Goal: Information Seeking & Learning: Learn about a topic

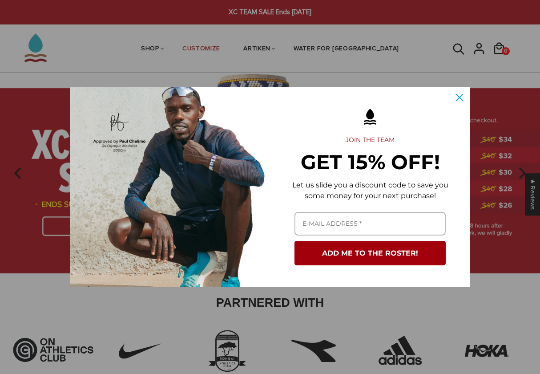
click at [460, 92] on div "Close" at bounding box center [459, 97] width 14 height 14
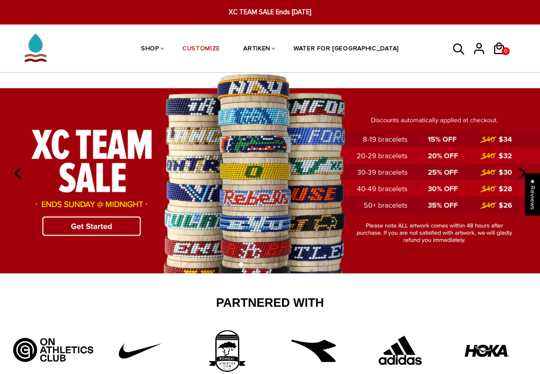
click at [452, 48] on icon at bounding box center [458, 49] width 13 height 21
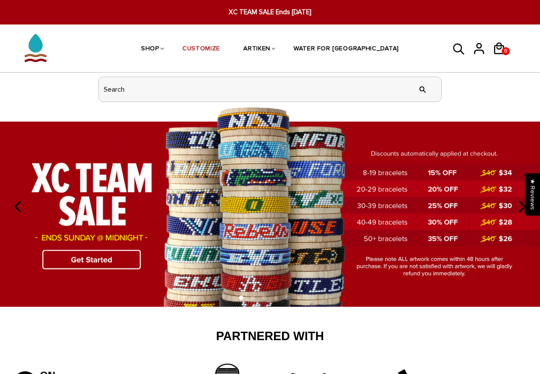
click at [233, 90] on input "header search" at bounding box center [270, 89] width 342 height 24
type input "anxiety"
click at [422, 88] on input "" at bounding box center [423, 88] width 18 height 33
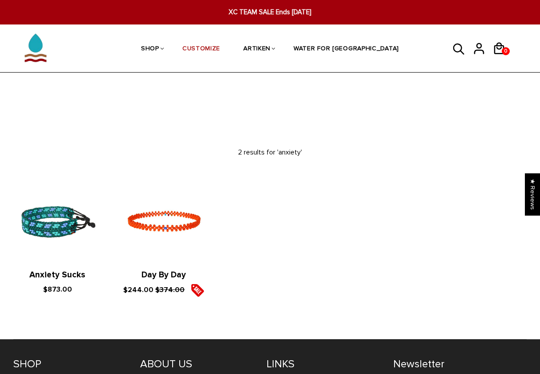
click at [65, 221] on img at bounding box center [57, 222] width 88 height 88
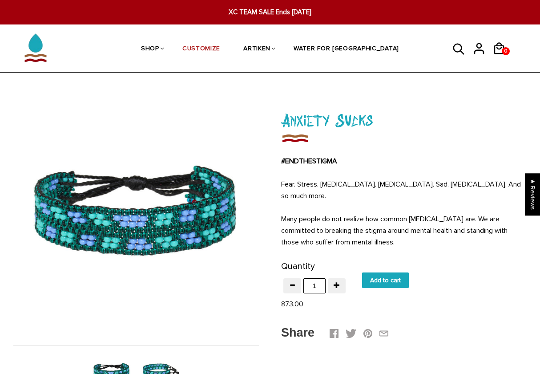
scroll to position [72, 0]
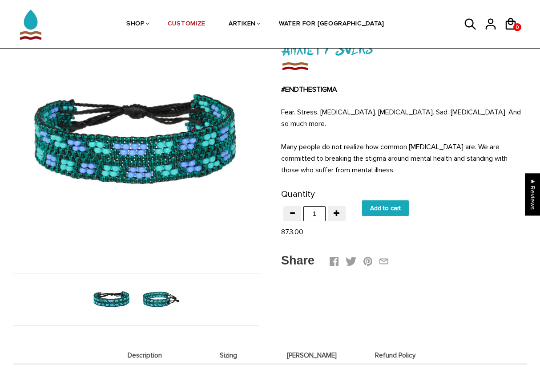
click at [150, 295] on img at bounding box center [161, 300] width 44 height 44
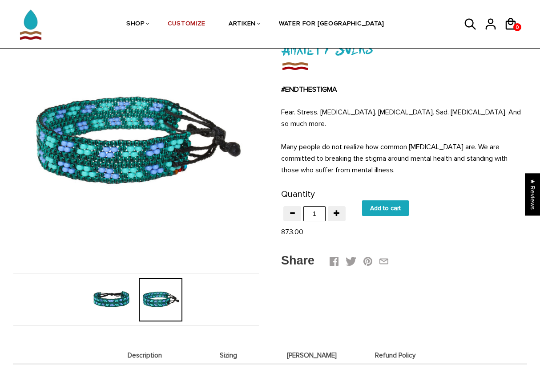
click at [118, 293] on img at bounding box center [112, 300] width 44 height 44
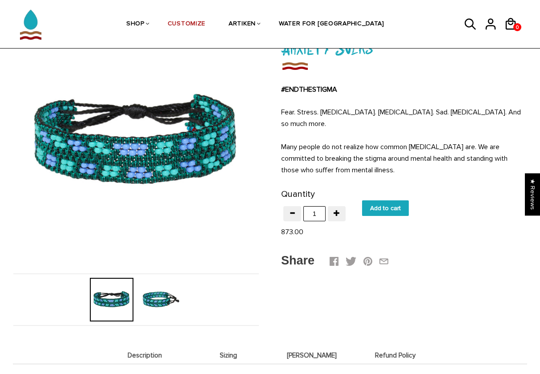
scroll to position [0, 0]
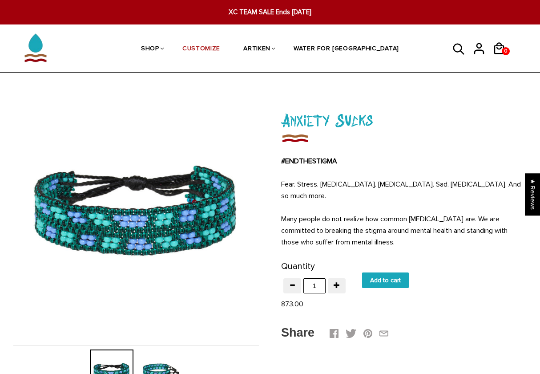
click at [455, 48] on icon at bounding box center [458, 49] width 13 height 21
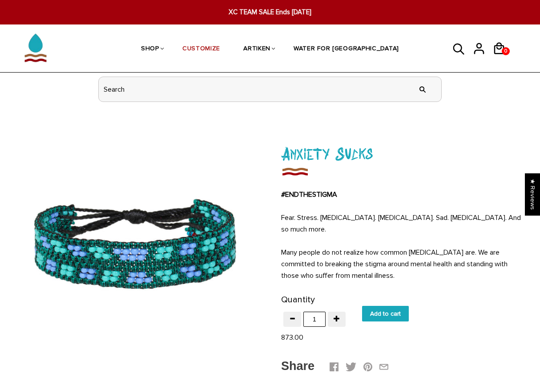
drag, startPoint x: 148, startPoint y: 82, endPoint x: 81, endPoint y: 84, distance: 67.2
click at [81, 84] on div "" at bounding box center [270, 88] width 378 height 33
type input "timeless"
click at [422, 88] on input "" at bounding box center [423, 88] width 18 height 33
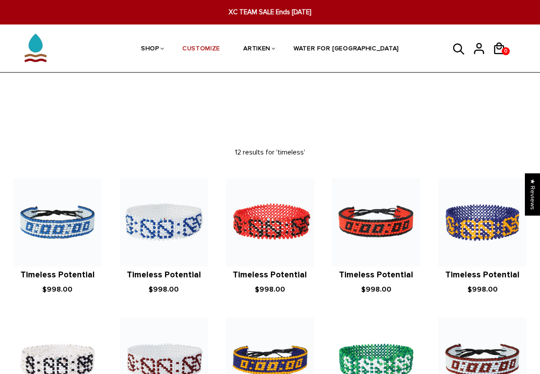
click at [454, 47] on icon at bounding box center [458, 49] width 13 height 21
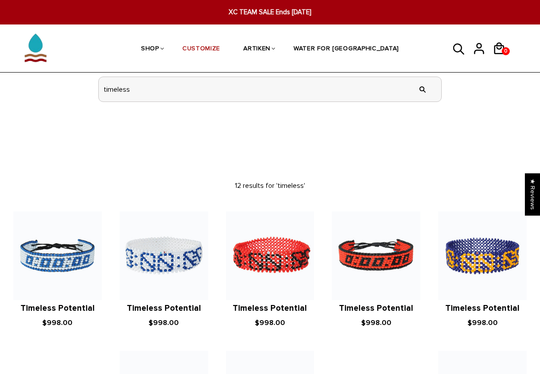
drag, startPoint x: 151, startPoint y: 88, endPoint x: 58, endPoint y: 86, distance: 92.5
click at [58, 86] on section "SHOP BRACELETS TEXT Inspirational fuel for maximum growth. CREATIVE Click and s…" at bounding box center [270, 54] width 540 height 105
type input "ㄇ"
type input "anxiety"
click at [422, 88] on input "" at bounding box center [423, 88] width 18 height 33
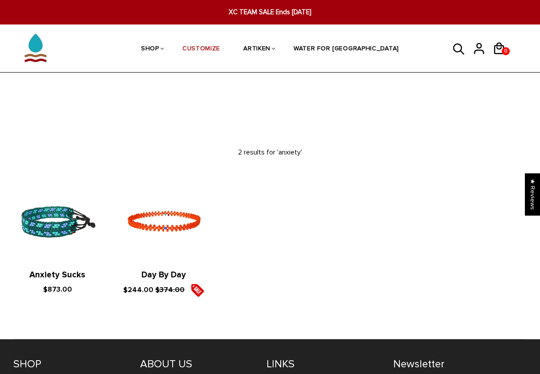
click at [68, 217] on img at bounding box center [57, 222] width 88 height 88
click at [453, 50] on icon at bounding box center [458, 49] width 13 height 21
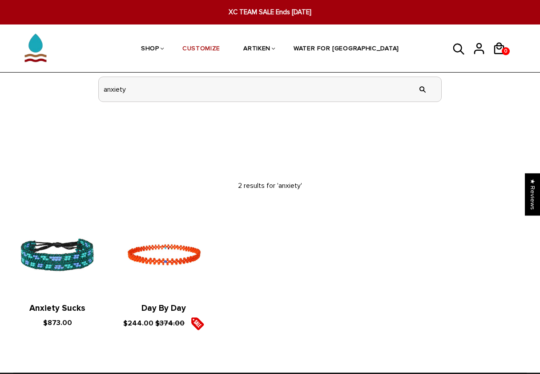
click at [149, 89] on input "anxiety" at bounding box center [270, 89] width 342 height 24
drag, startPoint x: 149, startPoint y: 89, endPoint x: 70, endPoint y: 88, distance: 79.6
click at [70, 88] on section "SHOP BRACELETS TEXT Inspirational fuel for maximum growth. CREATIVE Click and s…" at bounding box center [270, 54] width 540 height 105
type input "ㄔ"
type input "timeless"
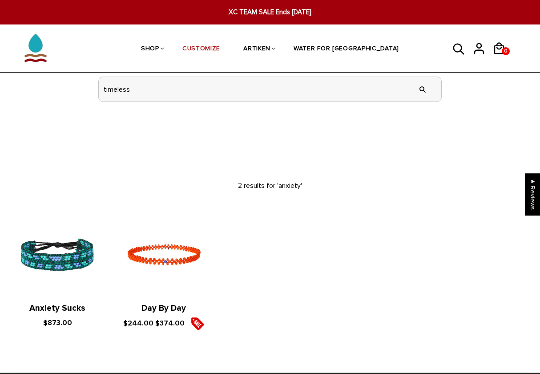
click at [422, 88] on input "" at bounding box center [423, 88] width 18 height 33
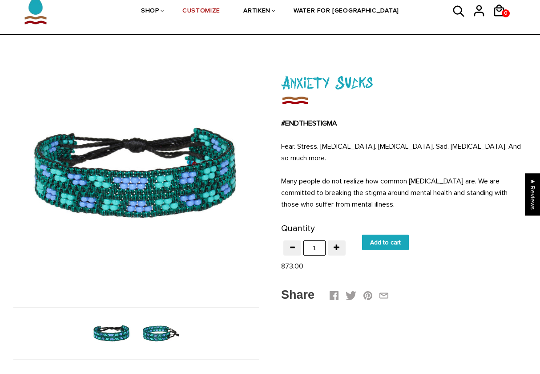
scroll to position [125, 0]
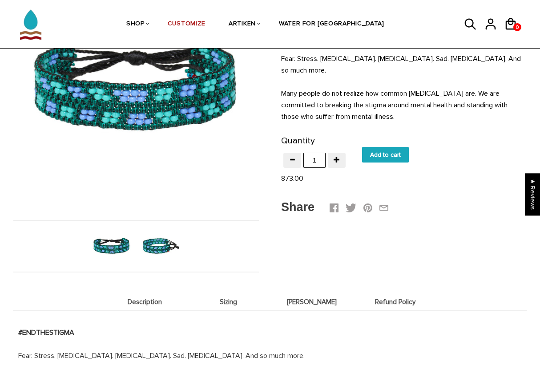
click at [161, 241] on img at bounding box center [161, 246] width 44 height 44
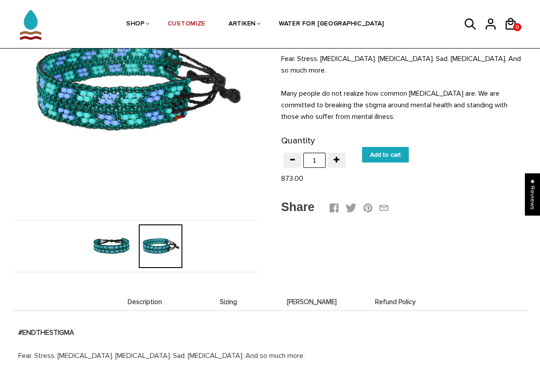
scroll to position [82, 0]
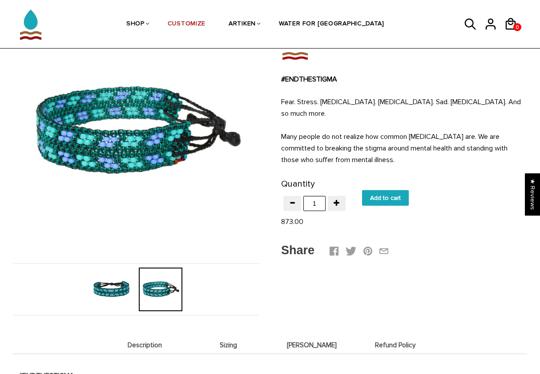
click at [282, 133] on span "Many people do not realize how common [MEDICAL_DATA] are. We are committed to b…" at bounding box center [394, 148] width 226 height 32
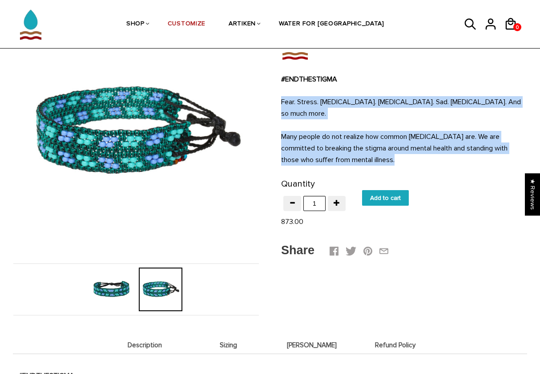
drag, startPoint x: 279, startPoint y: 101, endPoint x: 395, endPoint y: 155, distance: 128.1
click at [395, 155] on div "Anxiety Sucks #ENDTHESTIGMA Fear. Stress. Depression. PTSD. Sad. Separation. An…" at bounding box center [405, 143] width 270 height 270
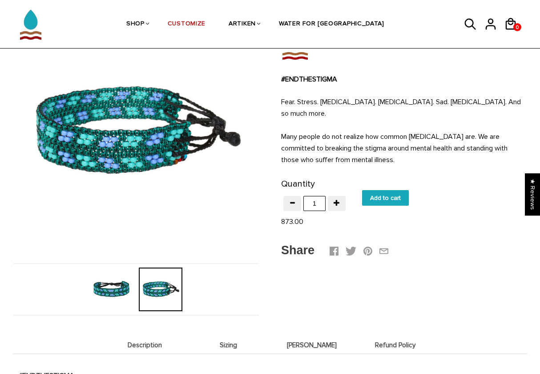
click at [288, 131] on p "Many people do not realize how common anxiety disorders are. We are committed t…" at bounding box center [403, 148] width 245 height 35
drag, startPoint x: 282, startPoint y: 124, endPoint x: 390, endPoint y: 147, distance: 110.2
click at [390, 147] on span "Many people do not realize how common anxiety disorders are. We are committed t…" at bounding box center [394, 148] width 226 height 32
click at [390, 145] on span "Many people do not realize how common anxiety disorders are. We are committed t…" at bounding box center [394, 148] width 226 height 32
drag, startPoint x: 282, startPoint y: 124, endPoint x: 397, endPoint y: 146, distance: 117.3
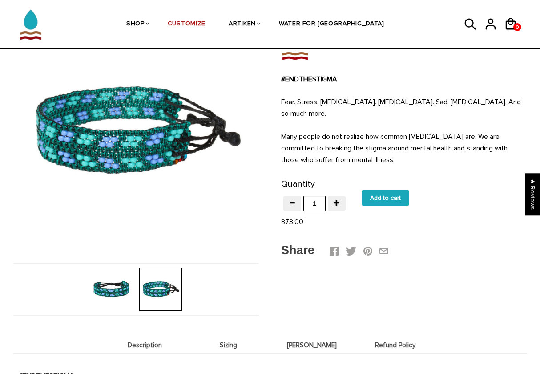
click at [397, 146] on p "Many people do not realize how common anxiety disorders are. We are committed t…" at bounding box center [403, 148] width 245 height 35
click at [208, 62] on img at bounding box center [135, 130] width 245 height 245
click at [113, 288] on img at bounding box center [112, 289] width 44 height 44
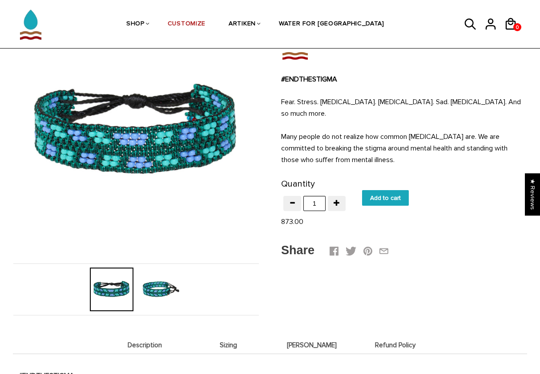
click at [154, 278] on img at bounding box center [161, 289] width 44 height 44
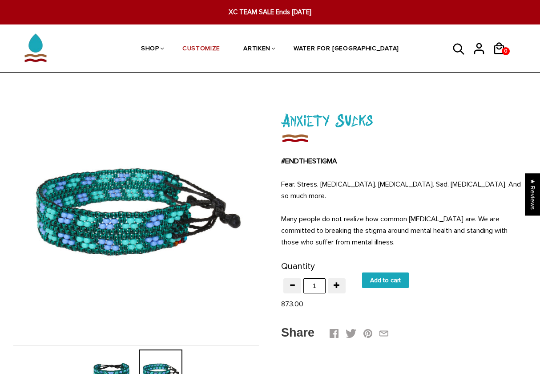
scroll to position [15, 0]
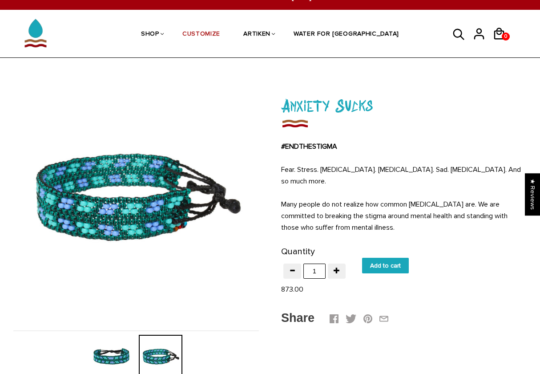
click at [121, 345] on img at bounding box center [112, 356] width 44 height 44
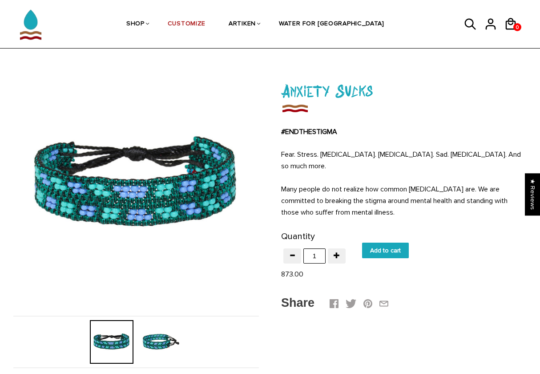
scroll to position [31, 0]
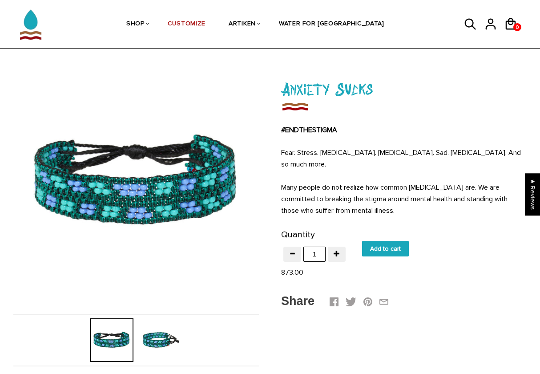
click at [151, 335] on img at bounding box center [161, 340] width 44 height 44
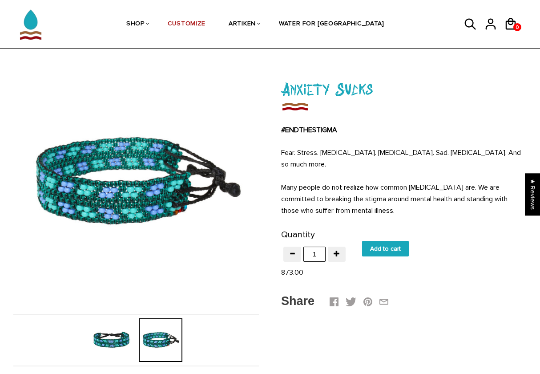
click at [473, 23] on icon at bounding box center [470, 24] width 11 height 11
click at [474, 22] on icon at bounding box center [470, 24] width 13 height 21
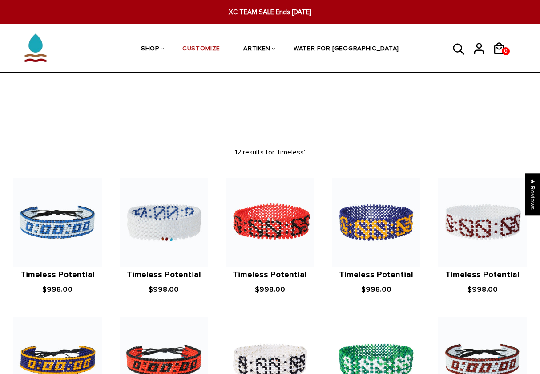
scroll to position [19, 0]
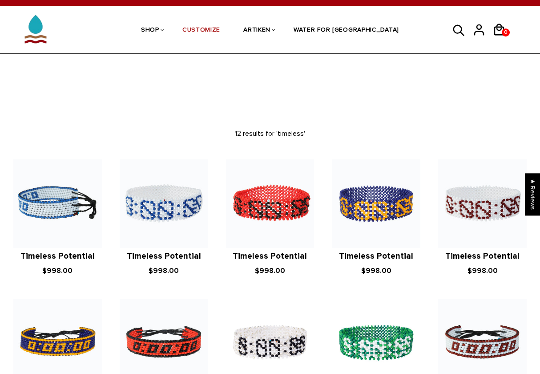
drag, startPoint x: 59, startPoint y: 199, endPoint x: 68, endPoint y: 199, distance: 8.4
click at [59, 199] on img at bounding box center [57, 203] width 88 height 88
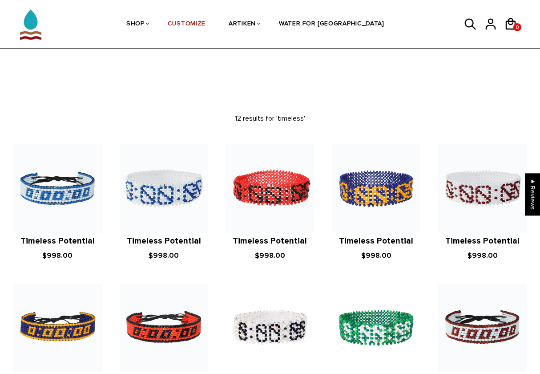
scroll to position [48, 0]
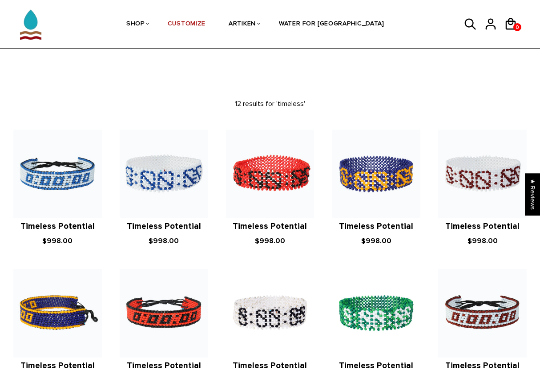
click at [64, 304] on img at bounding box center [57, 313] width 88 height 88
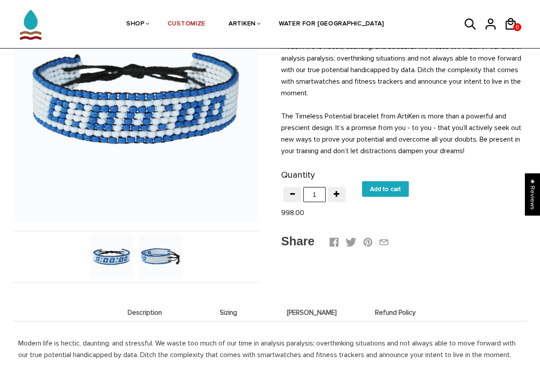
scroll to position [111, 0]
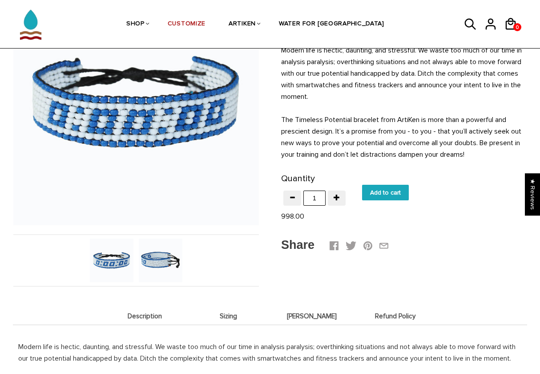
click at [145, 254] on img at bounding box center [161, 260] width 44 height 44
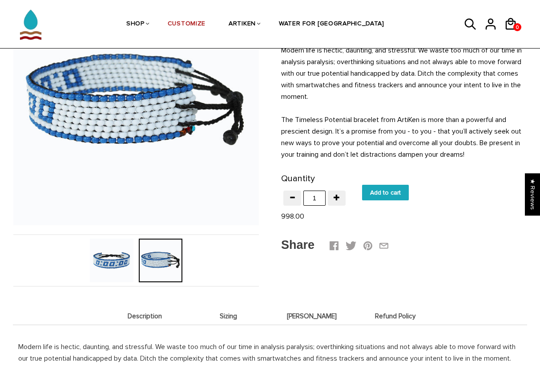
click at [117, 262] on img at bounding box center [112, 260] width 44 height 44
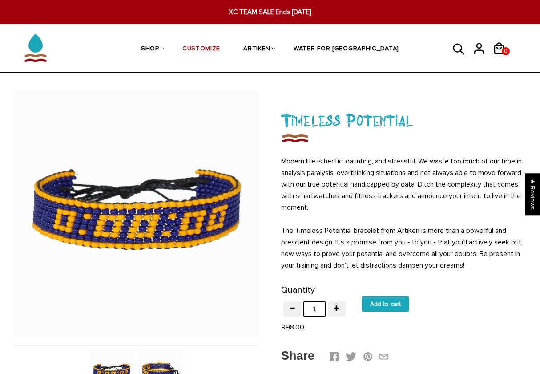
scroll to position [68, 0]
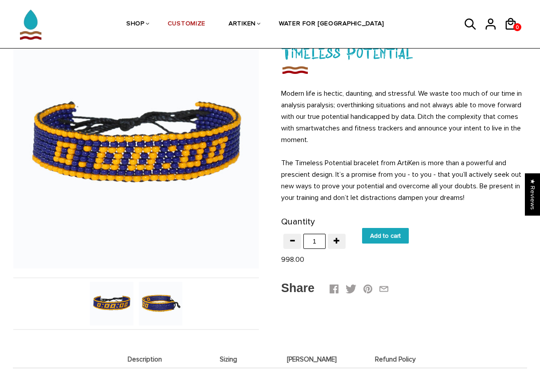
click at [151, 304] on img at bounding box center [161, 304] width 44 height 44
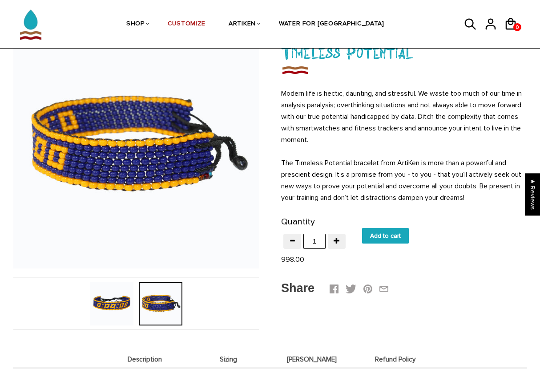
scroll to position [0, 0]
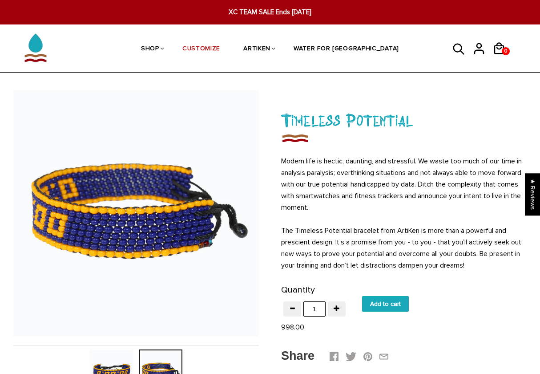
click at [457, 47] on icon at bounding box center [458, 49] width 13 height 21
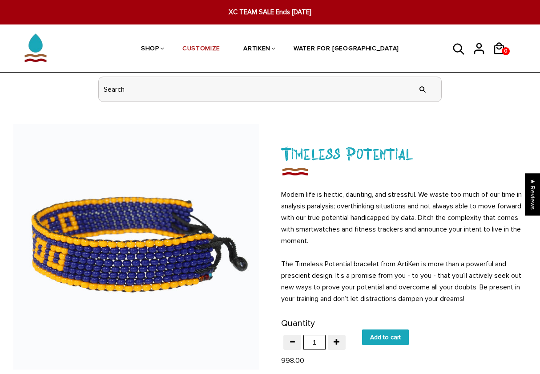
drag, startPoint x: 138, startPoint y: 88, endPoint x: 82, endPoint y: 88, distance: 56.0
click at [82, 88] on div "" at bounding box center [270, 88] width 378 height 33
type input "[DATE]"
click at [422, 88] on input "" at bounding box center [423, 88] width 18 height 33
